Goal: Check status: Check status

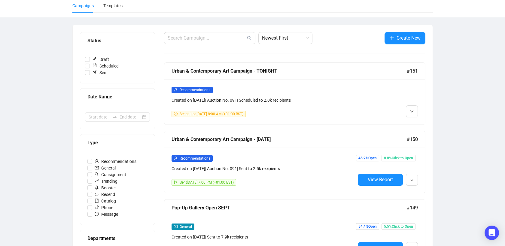
scroll to position [48, 0]
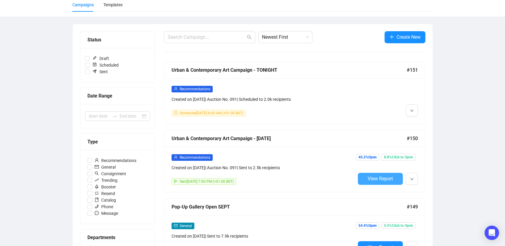
click at [382, 176] on span "View Report" at bounding box center [379, 179] width 25 height 6
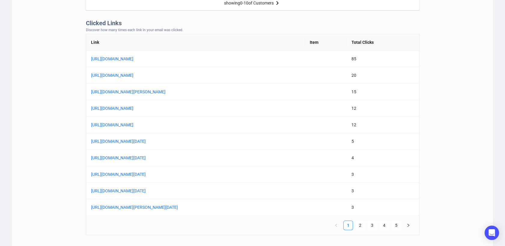
scroll to position [477, 0]
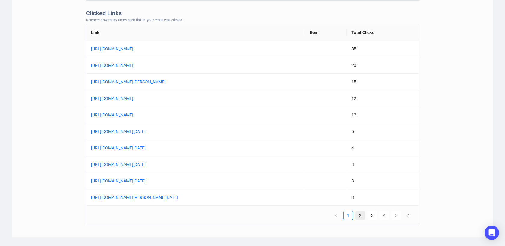
click at [363, 215] on link "2" at bounding box center [359, 215] width 9 height 9
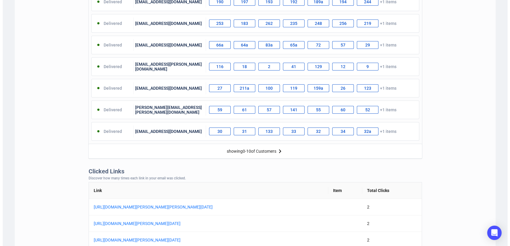
scroll to position [319, 0]
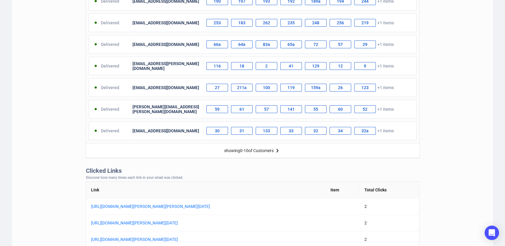
click at [278, 153] on img at bounding box center [277, 150] width 7 height 7
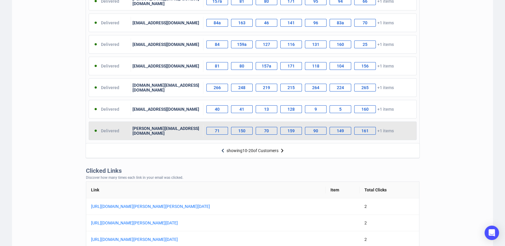
click at [216, 129] on div "71" at bounding box center [217, 131] width 22 height 8
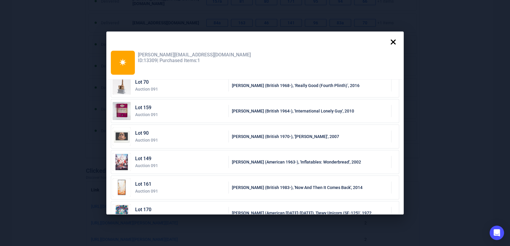
scroll to position [75, 0]
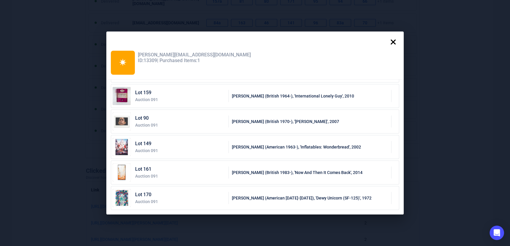
click at [394, 42] on icon at bounding box center [393, 42] width 12 height 12
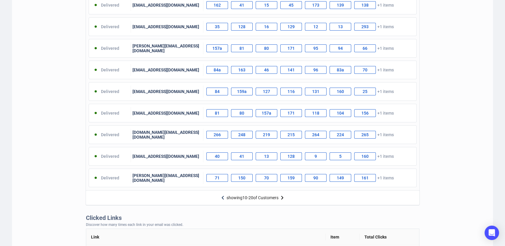
scroll to position [273, 0]
click at [224, 201] on div "showing 10 - 20 of Customers" at bounding box center [253, 197] width 334 height 15
click at [219, 195] on img at bounding box center [222, 197] width 7 height 7
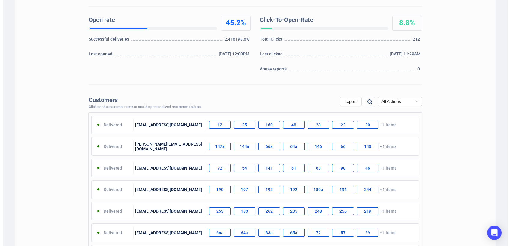
scroll to position [130, 0]
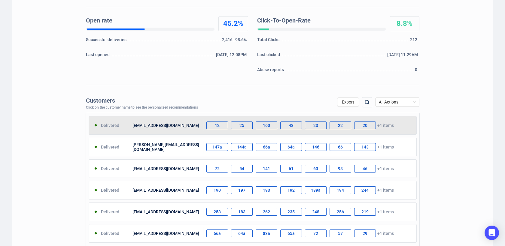
click at [175, 130] on div "[EMAIL_ADDRESS][DOMAIN_NAME]" at bounding box center [167, 125] width 72 height 12
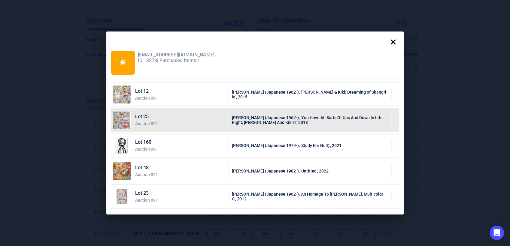
click at [175, 130] on link "Lot 25 Auction 091 [PERSON_NAME] (Japanese 1962-), 'You Have All Sorts Of Ups A…" at bounding box center [255, 120] width 288 height 24
